Goal: Check status: Check status

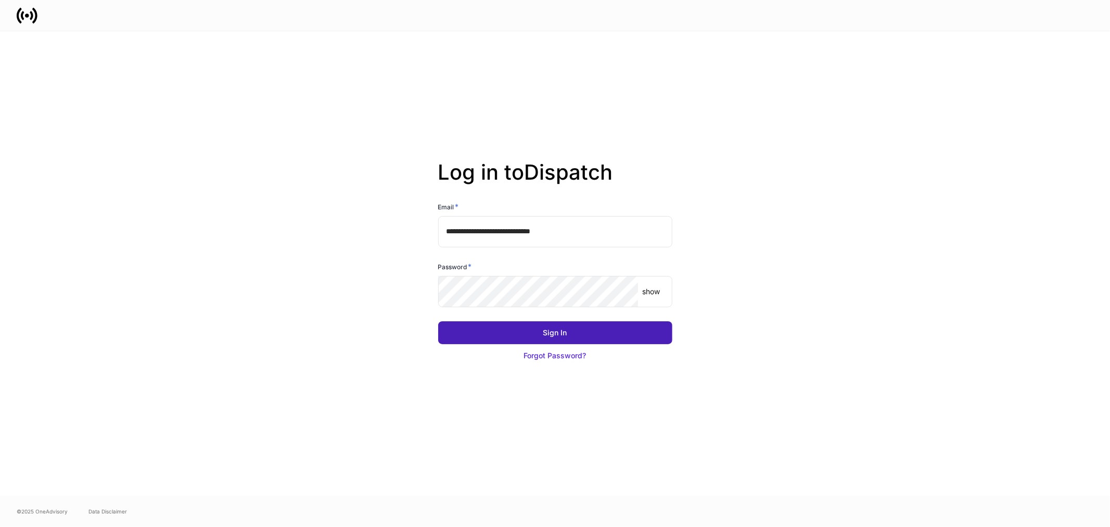
click at [541, 332] on button "Sign In" at bounding box center [555, 332] width 234 height 23
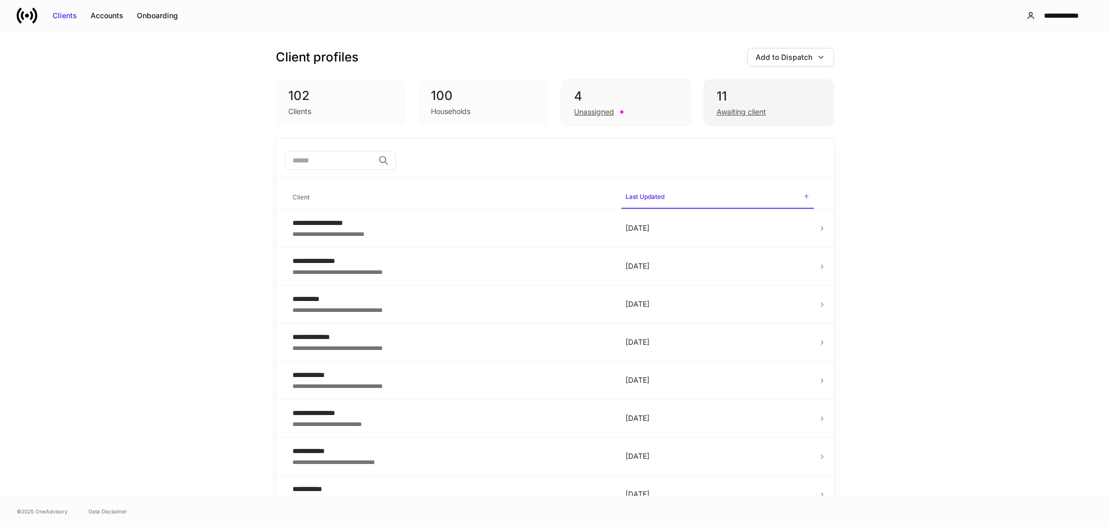
click at [734, 107] on div "Awaiting client" at bounding box center [769, 111] width 104 height 12
click at [758, 110] on div "Awaiting client" at bounding box center [741, 112] width 49 height 10
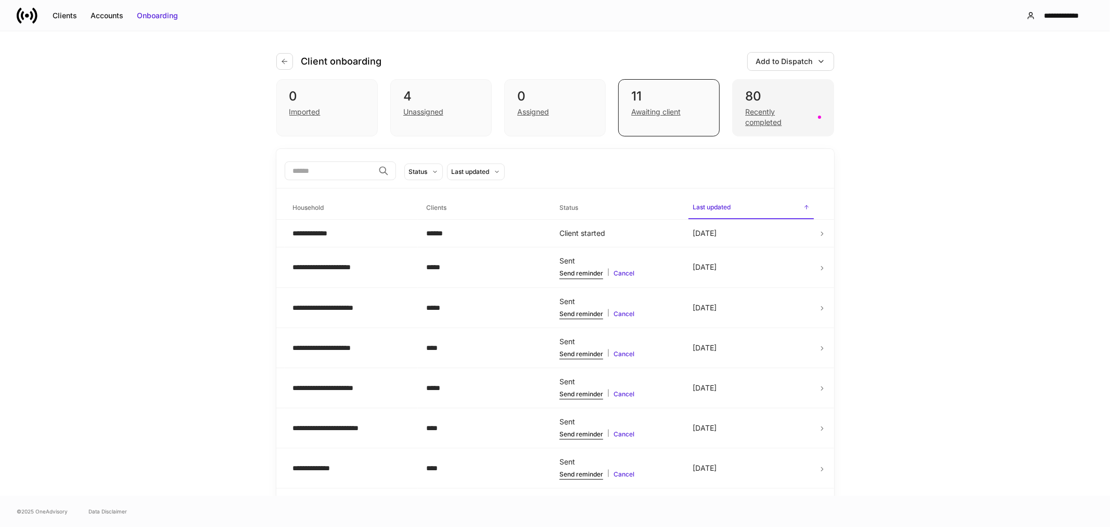
click at [767, 113] on div "Recently completed" at bounding box center [778, 117] width 66 height 21
